Goal: Information Seeking & Learning: Learn about a topic

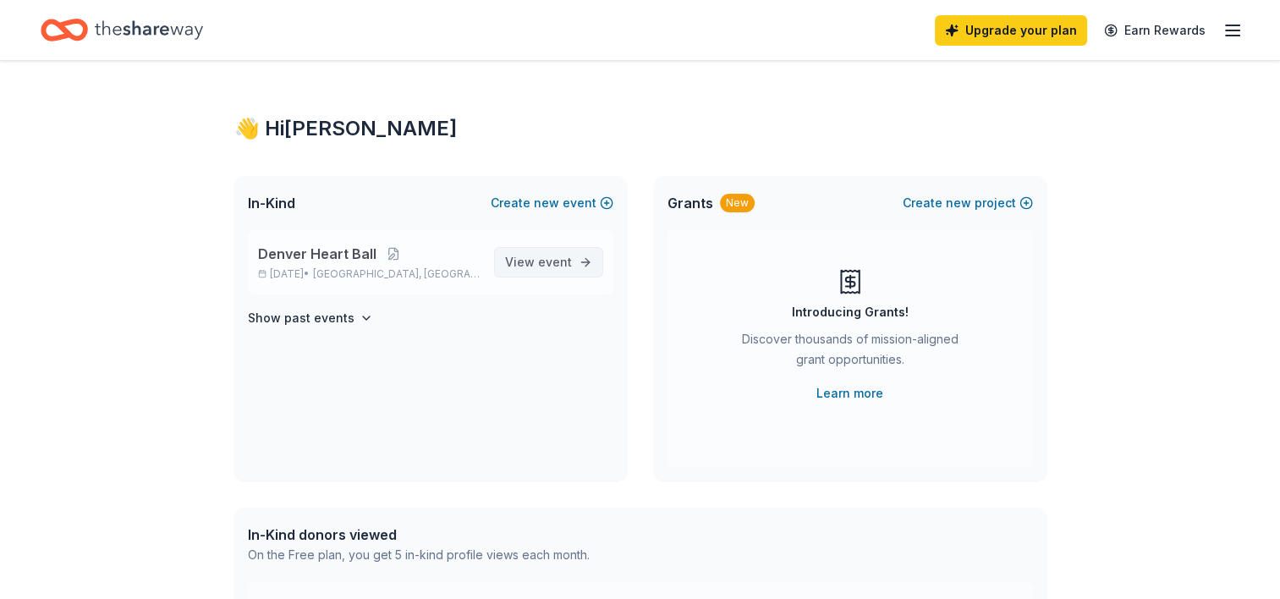
click at [540, 265] on span "event" at bounding box center [555, 262] width 34 height 14
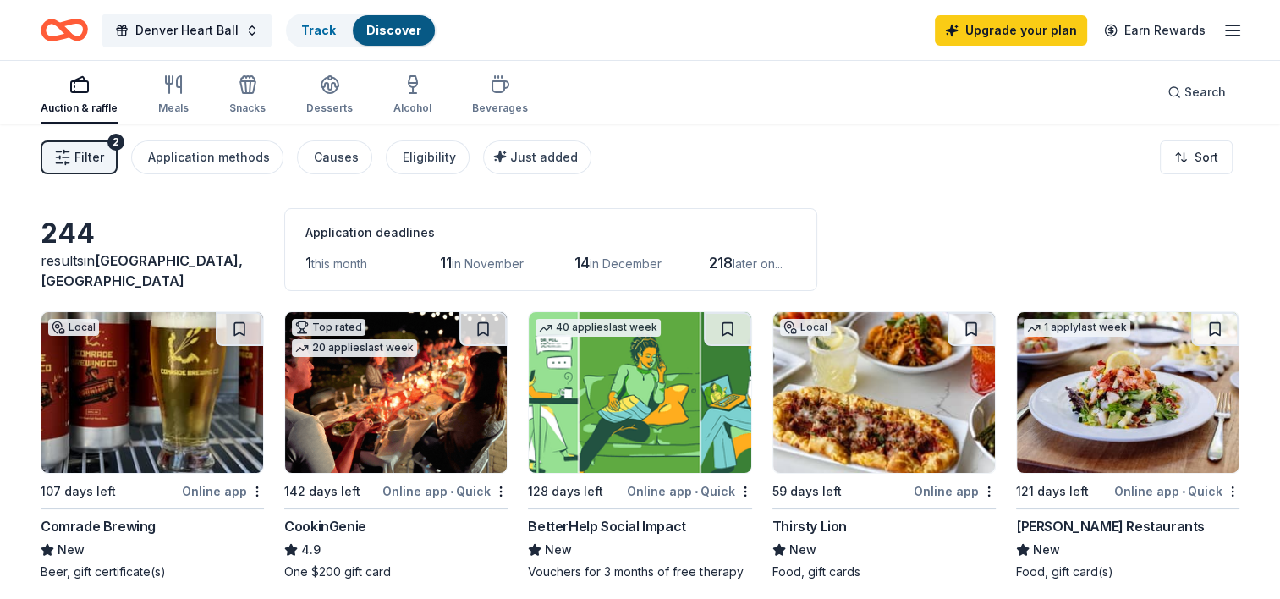
click at [94, 156] on span "Filter" at bounding box center [89, 157] width 30 height 20
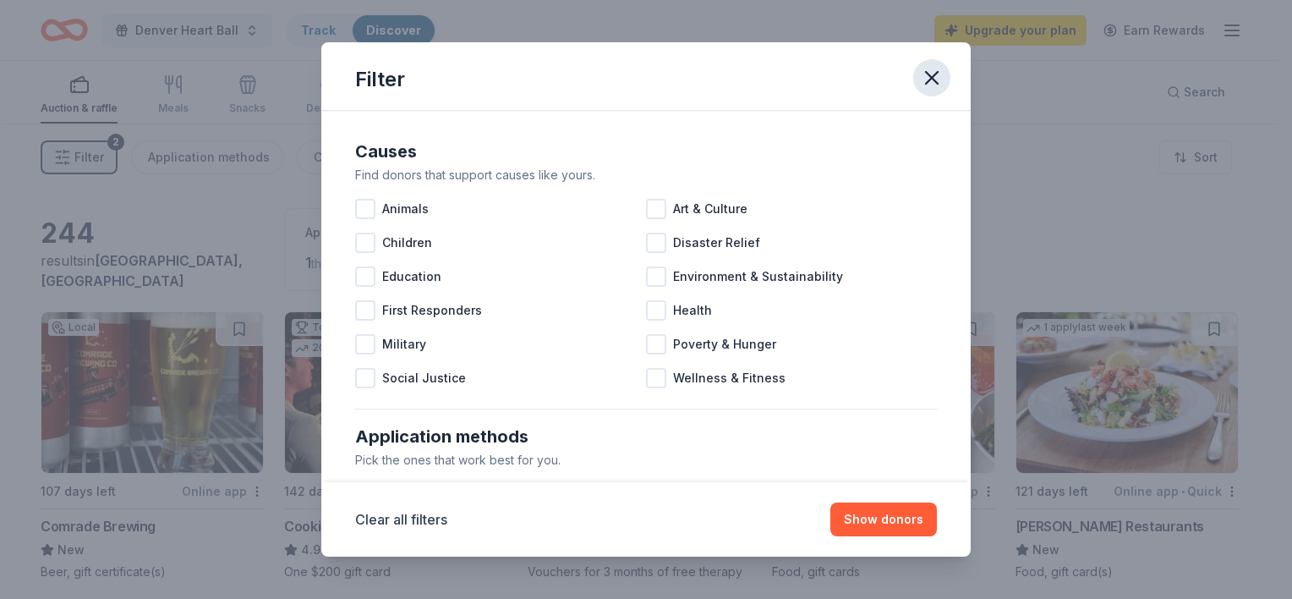
click at [934, 79] on icon "button" at bounding box center [932, 78] width 12 height 12
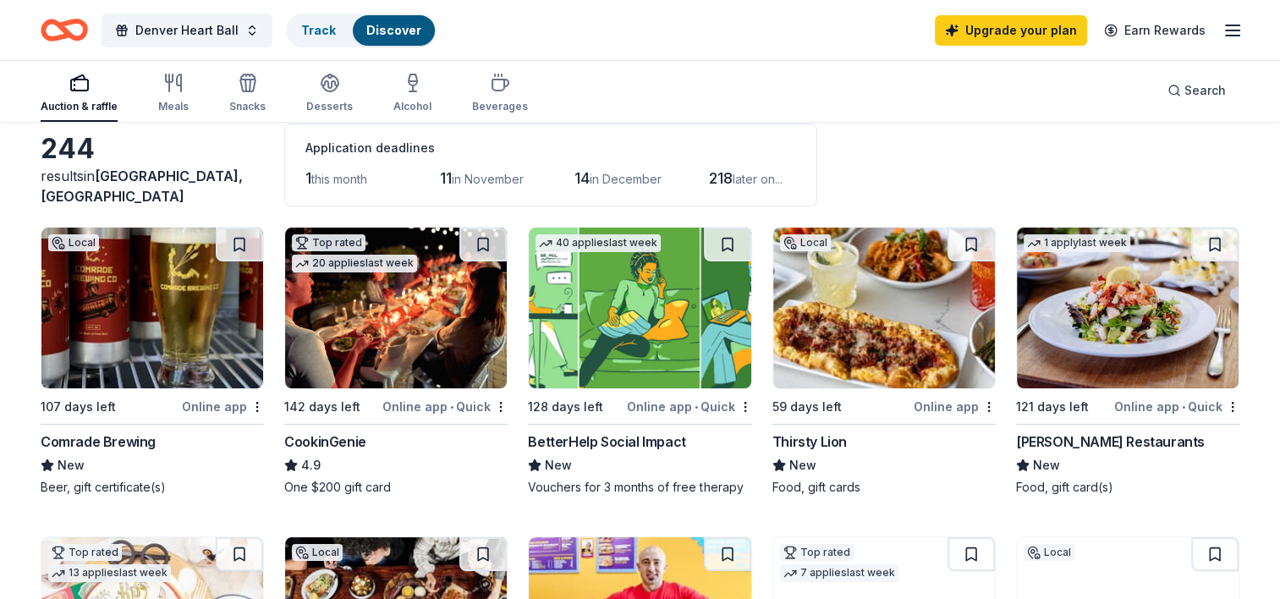
scroll to position [169, 0]
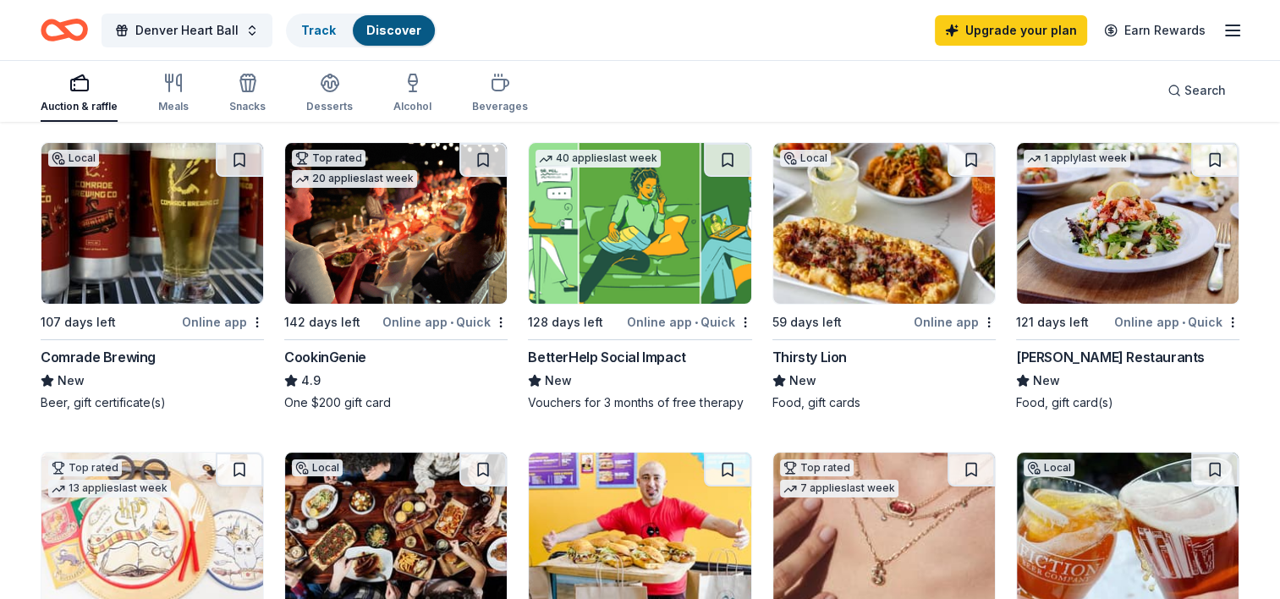
click at [125, 355] on div "Comrade Brewing" at bounding box center [98, 357] width 115 height 20
click at [398, 247] on img at bounding box center [396, 223] width 222 height 161
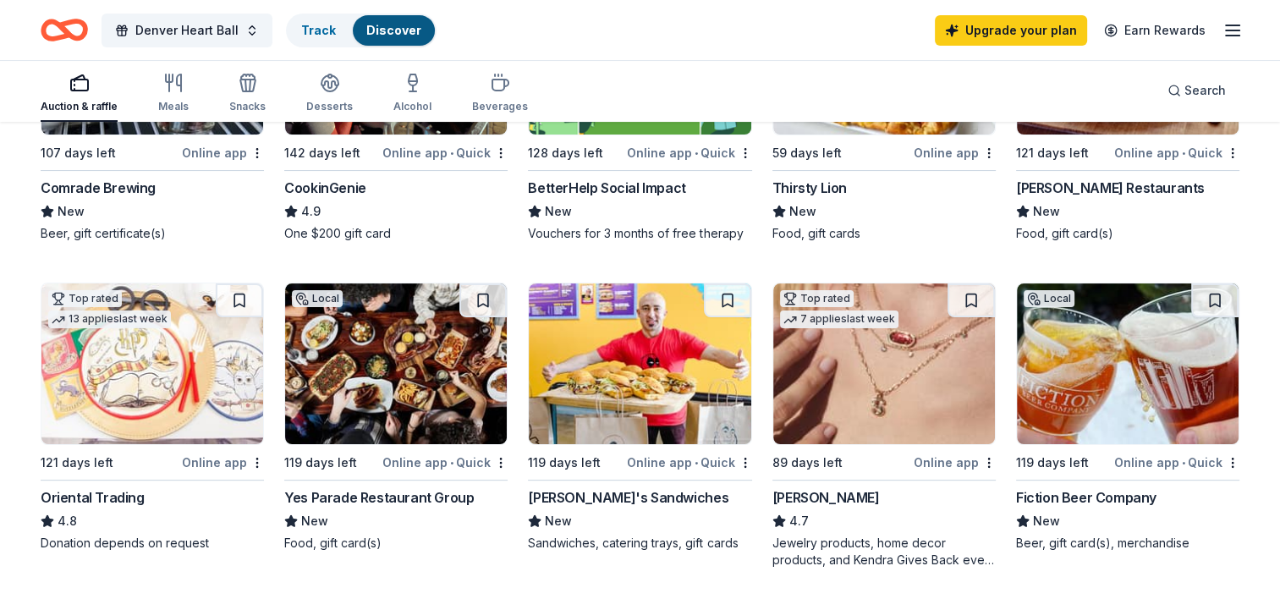
scroll to position [0, 0]
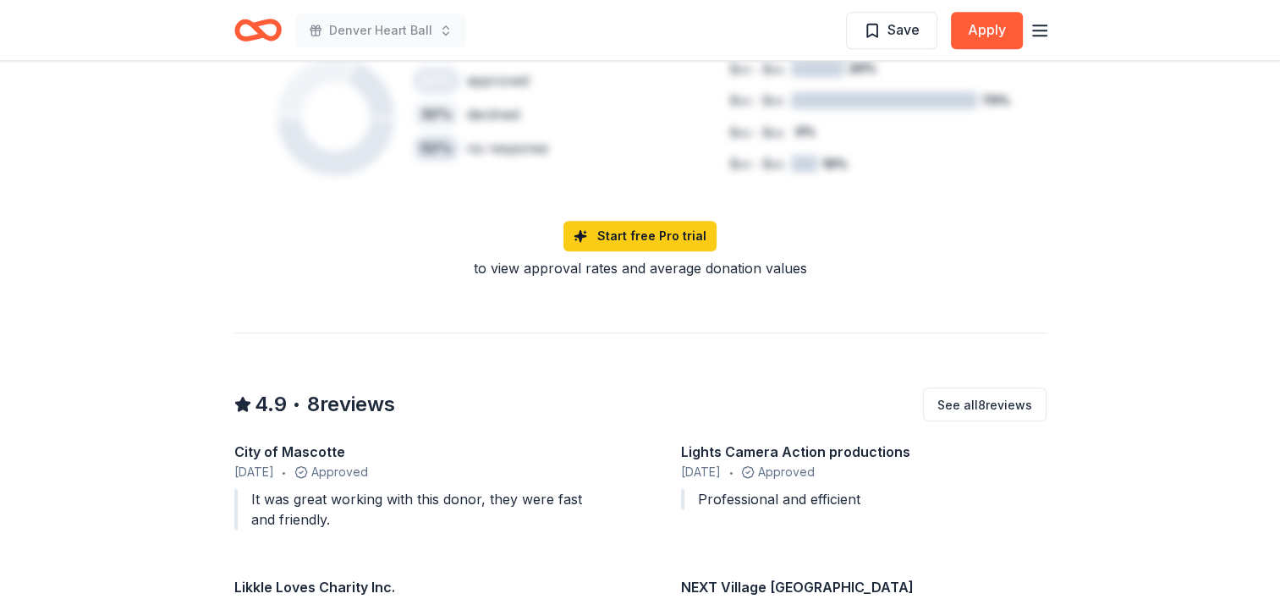
scroll to position [677, 0]
